Goal: Transaction & Acquisition: Purchase product/service

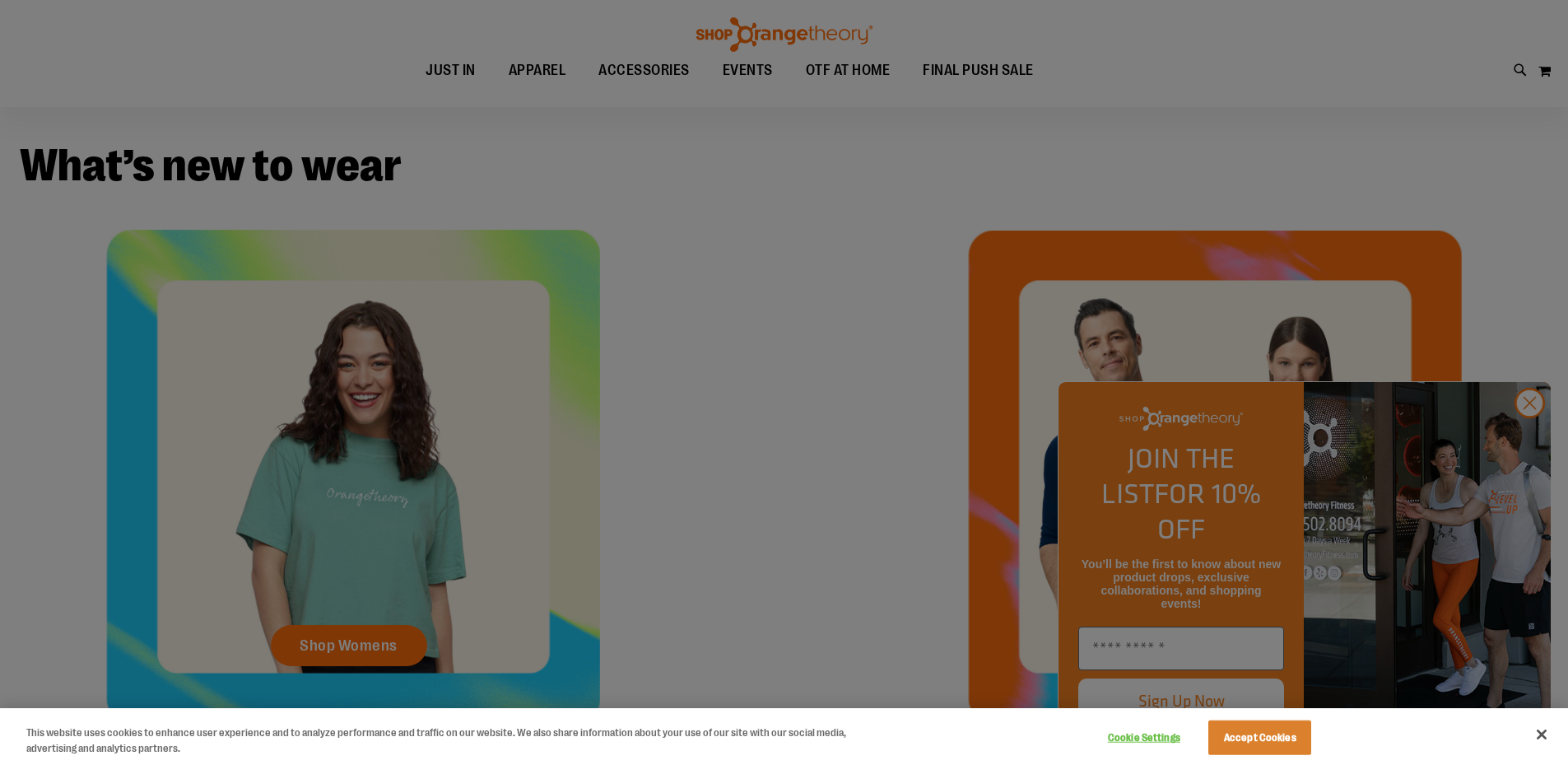
scroll to position [740, 0]
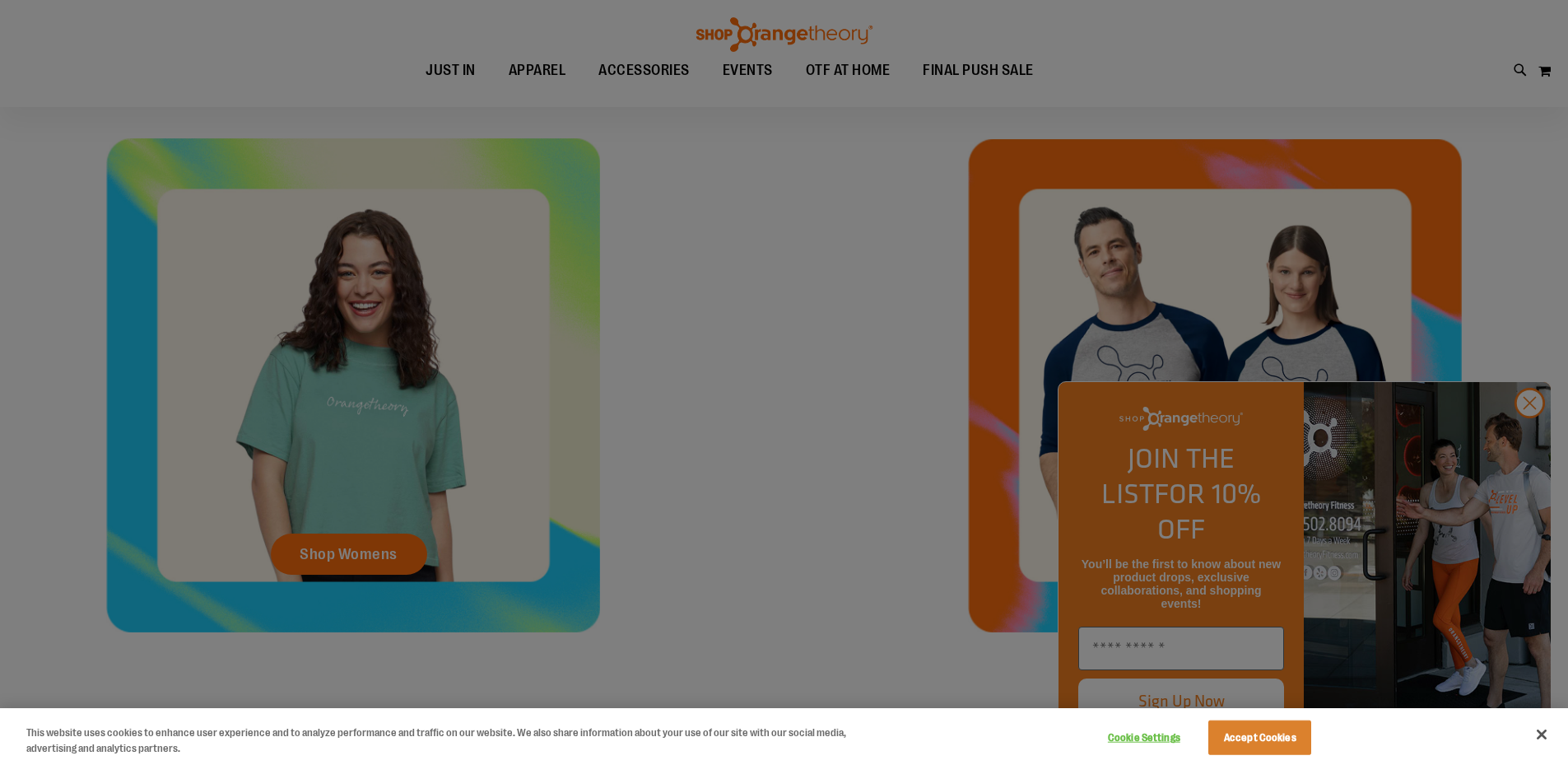
click at [1534, 441] on div at bounding box center [784, 382] width 1568 height 765
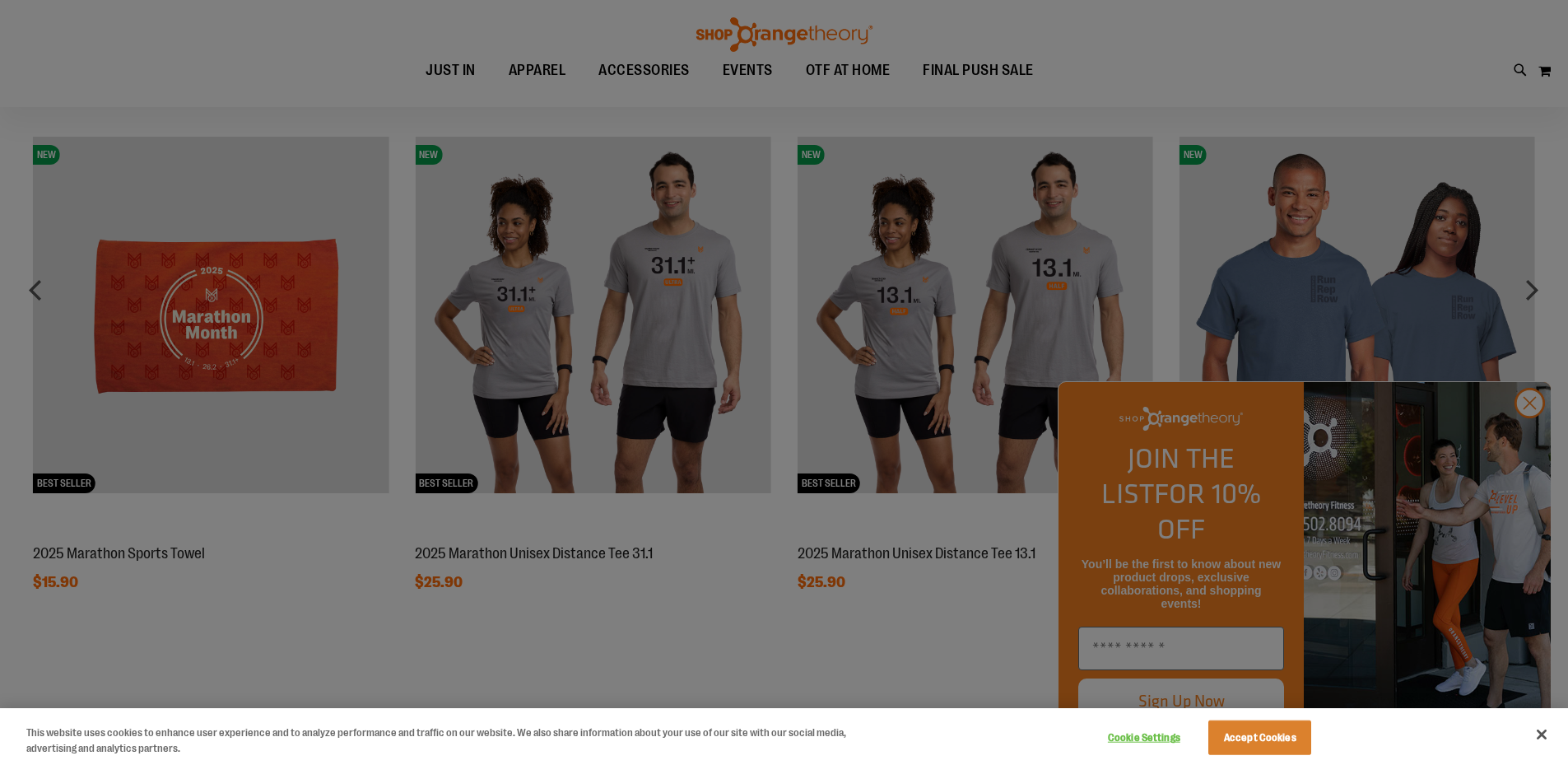
scroll to position [1481, 0]
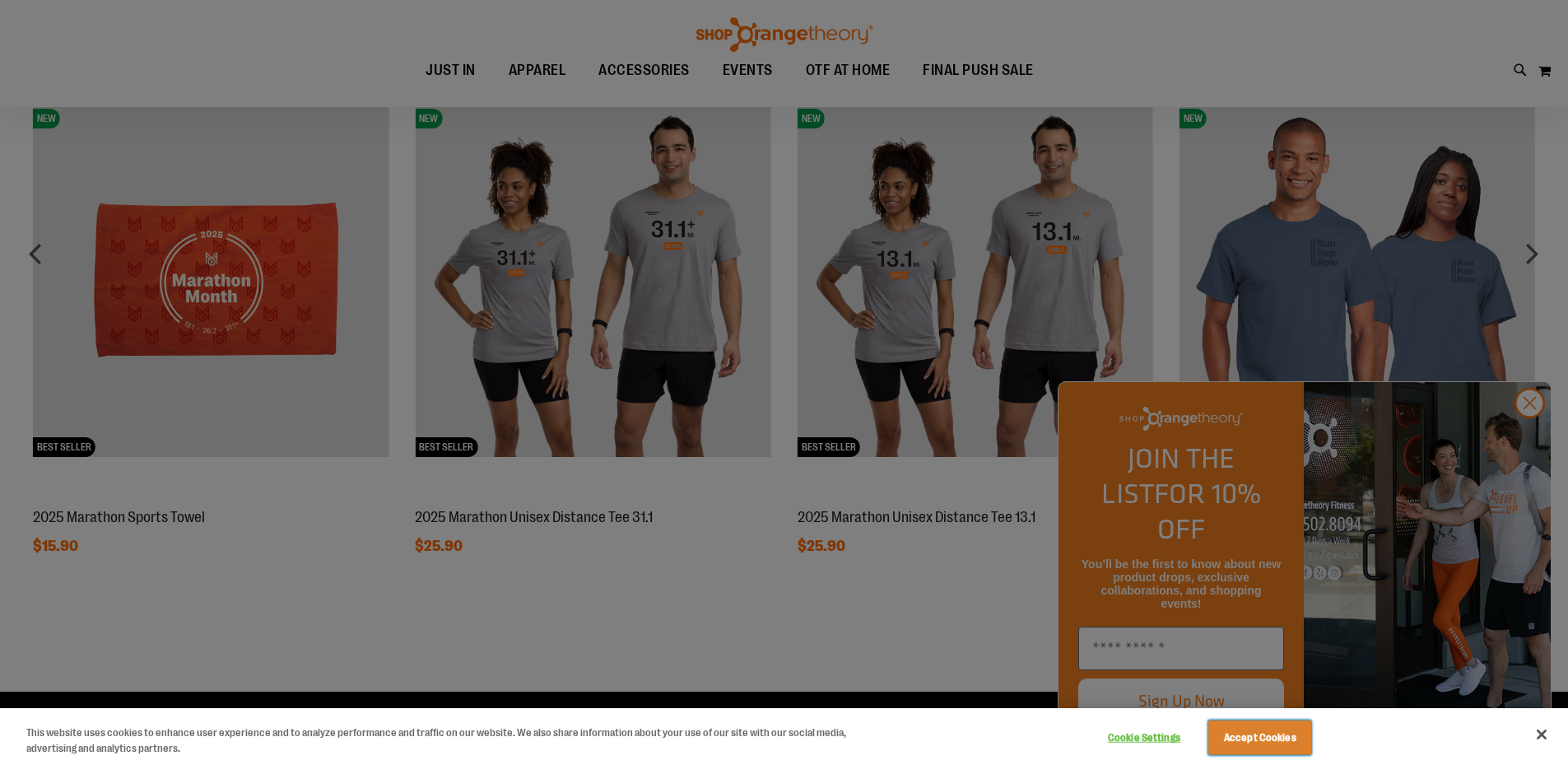
click at [1235, 726] on button "Accept Cookies" at bounding box center [1259, 737] width 102 height 34
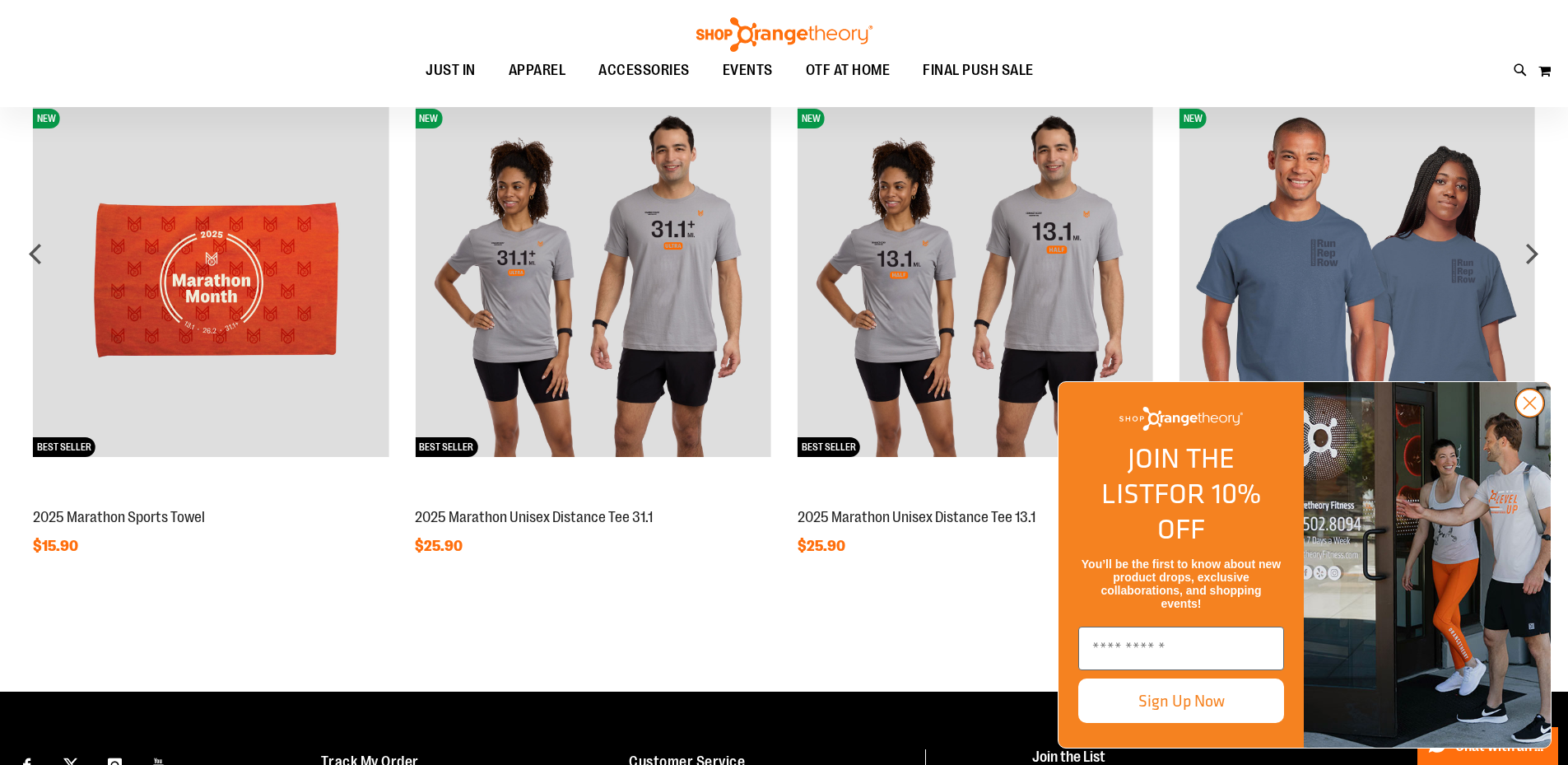
click at [1526, 416] on circle "Close dialog" at bounding box center [1529, 402] width 27 height 27
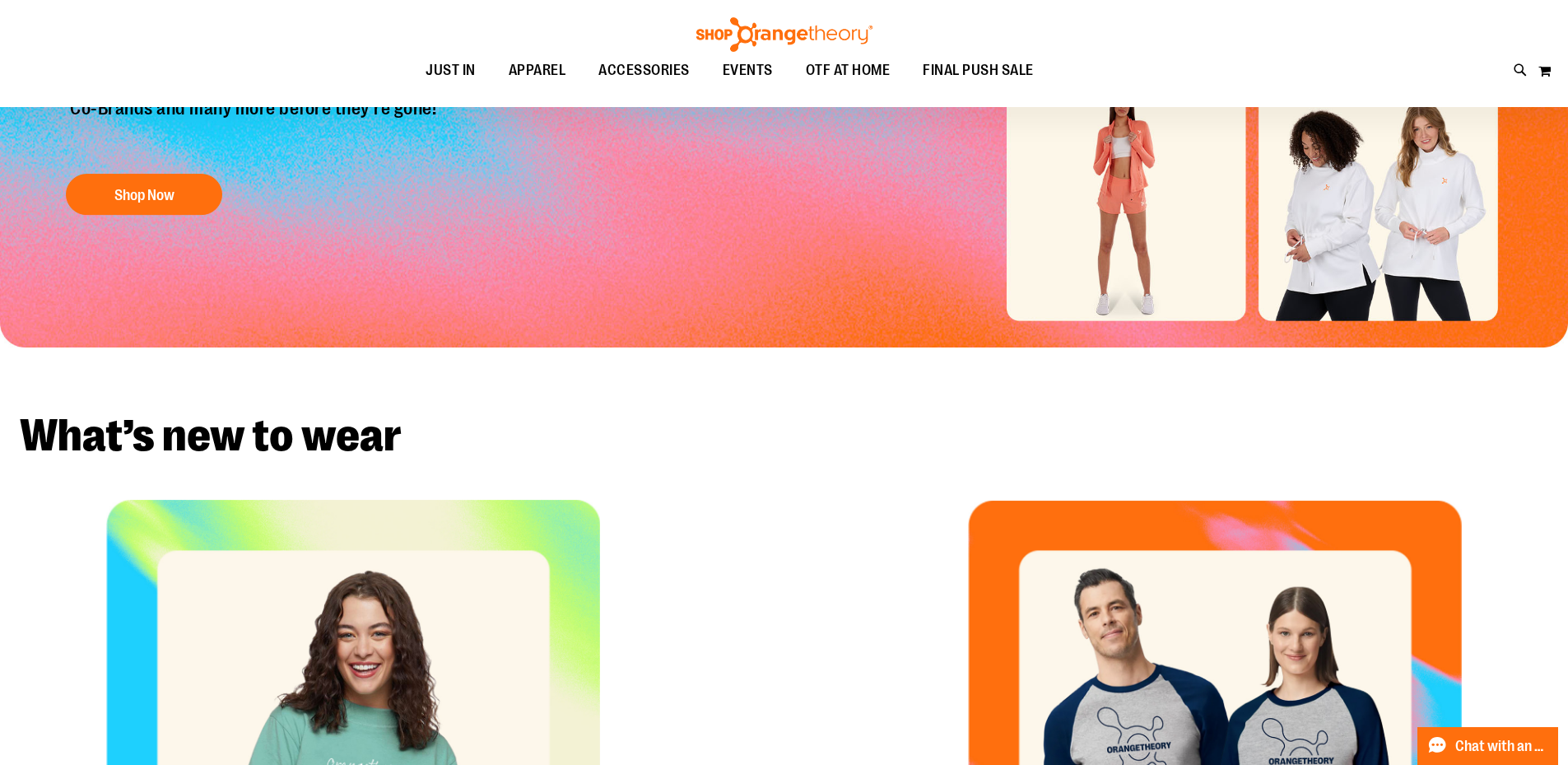
scroll to position [0, 0]
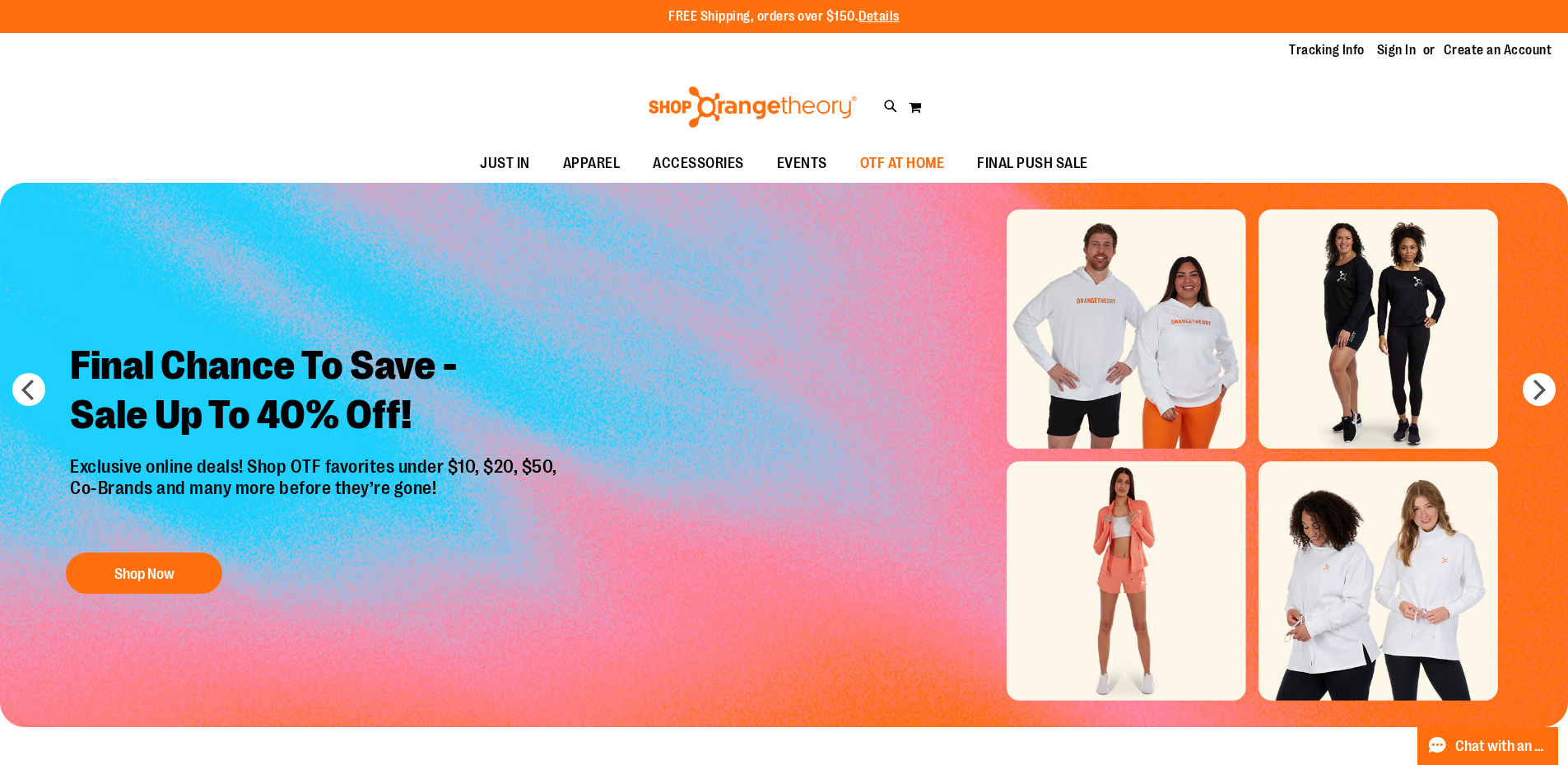
click at [907, 166] on span "OTF AT HOME" at bounding box center [902, 163] width 85 height 37
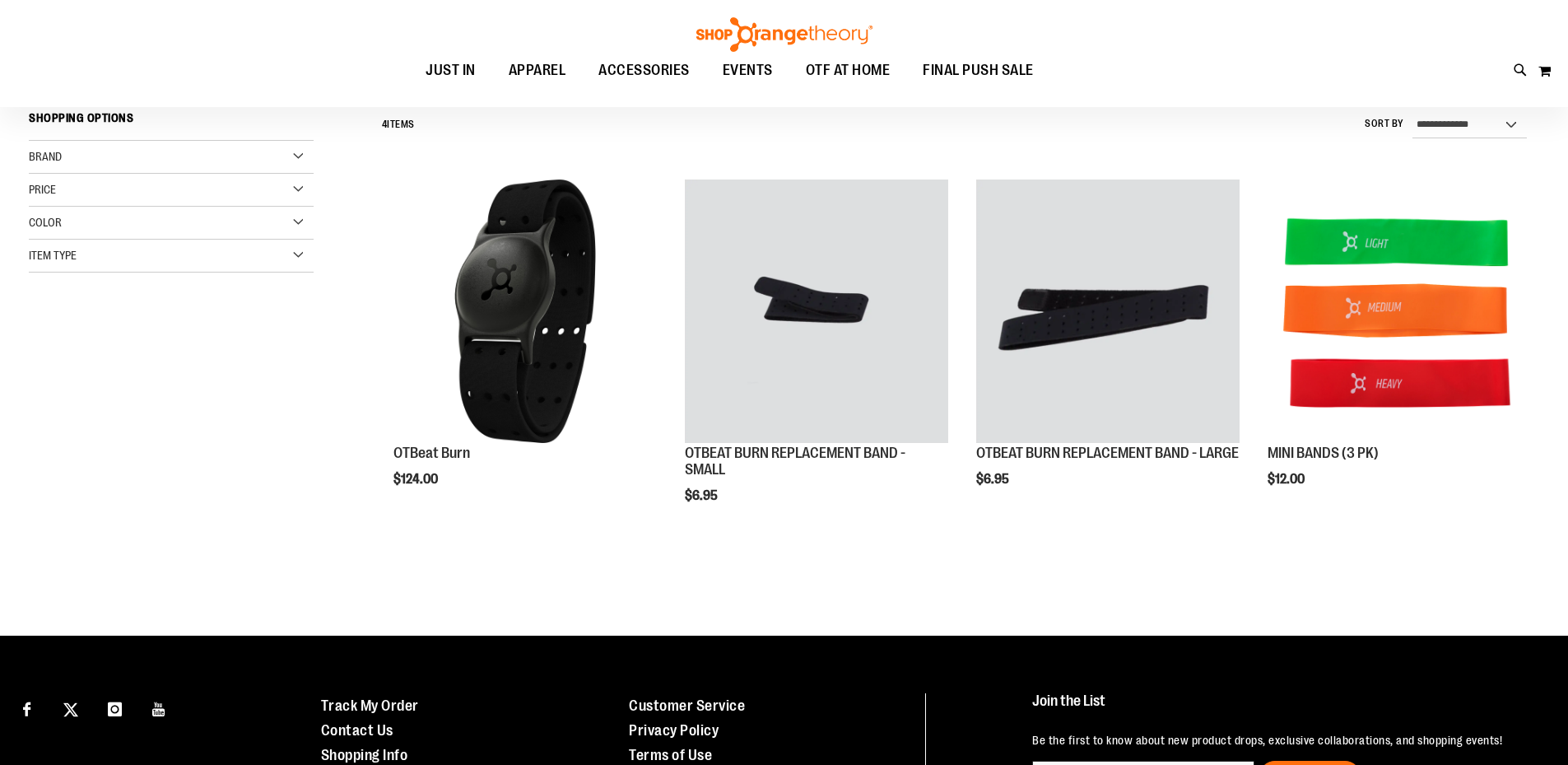
scroll to position [164, 0]
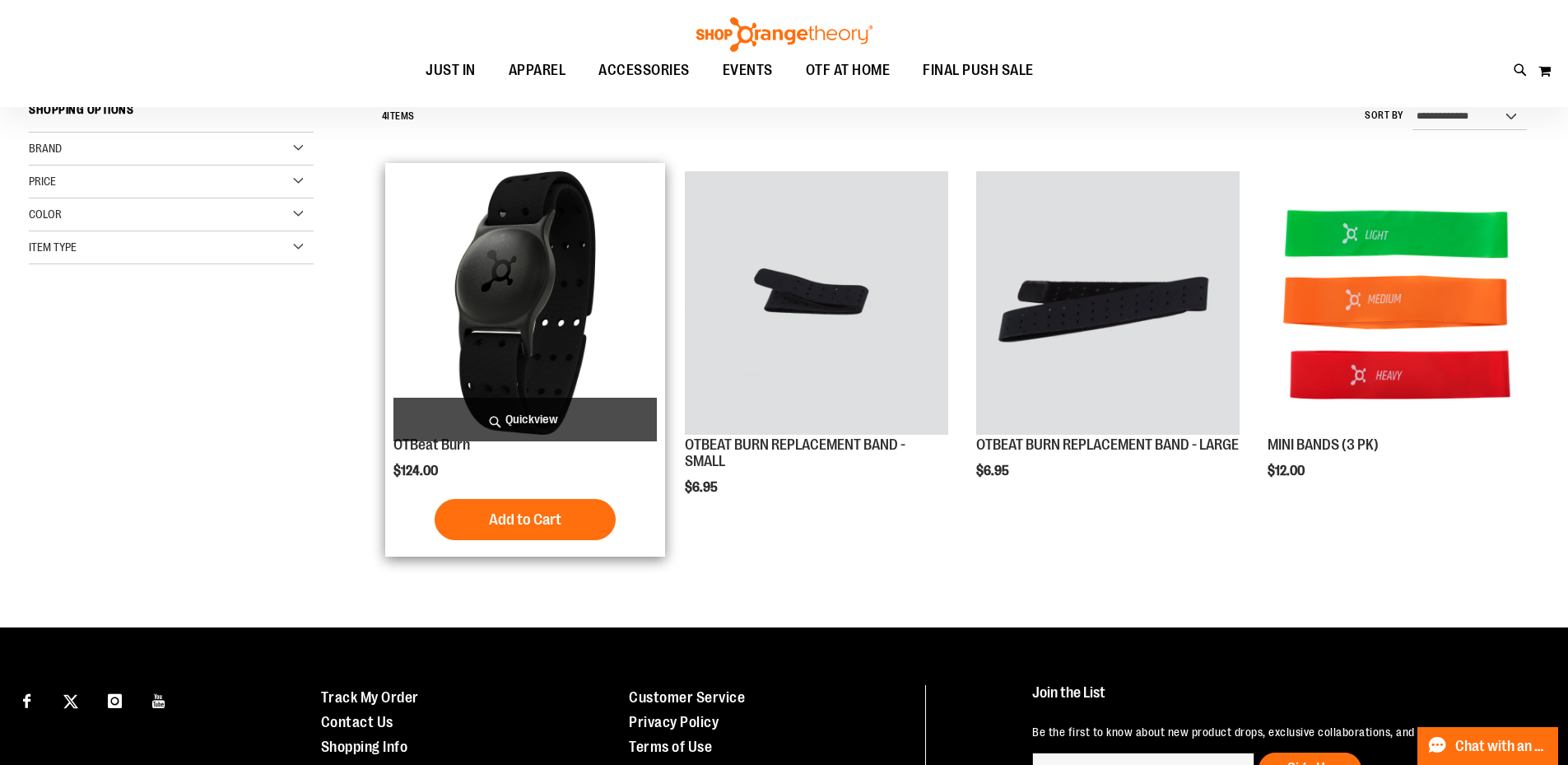
click at [542, 272] on img "product" at bounding box center [525, 302] width 264 height 264
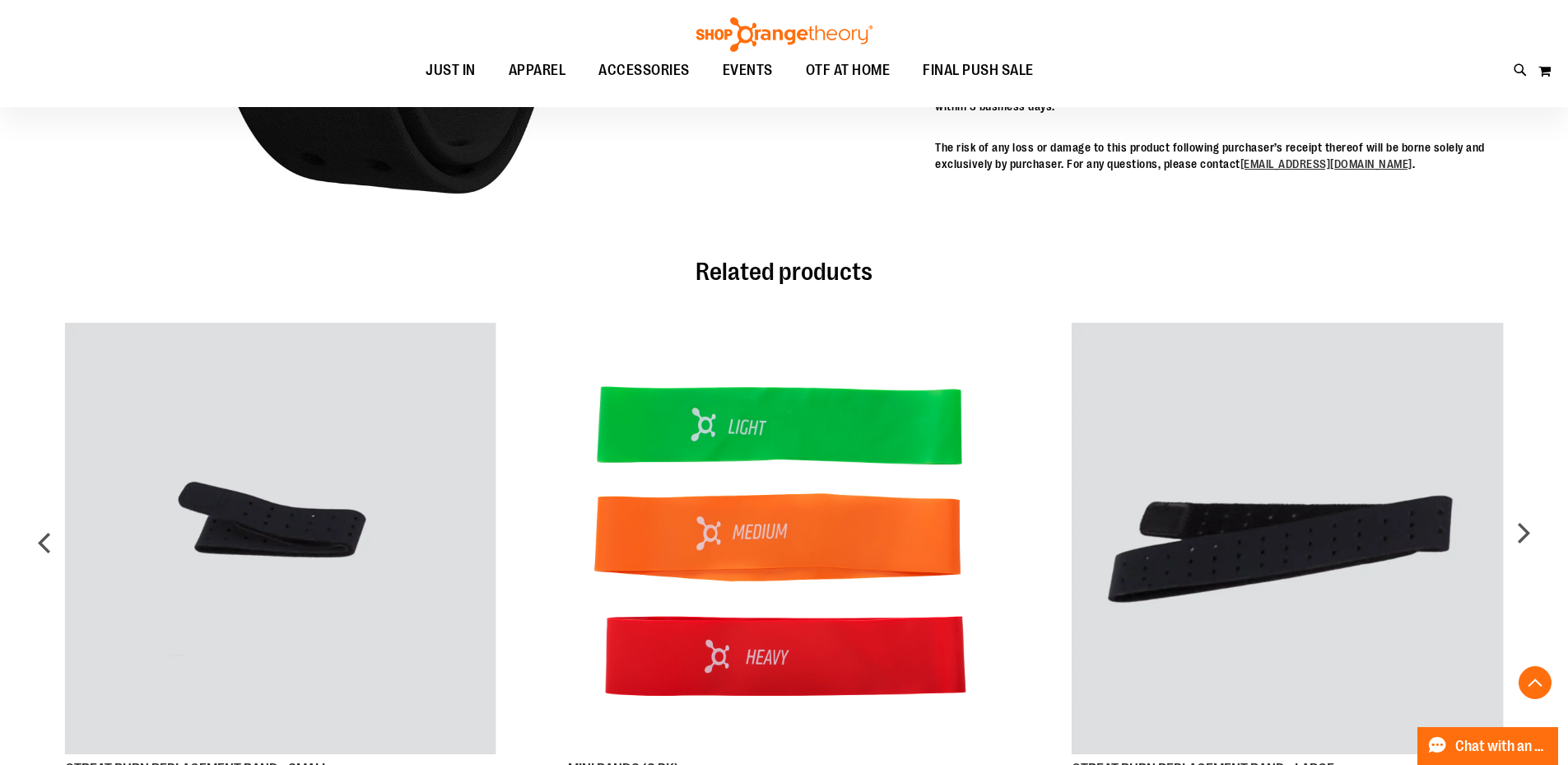
scroll to position [822, 0]
